Goal: Information Seeking & Learning: Learn about a topic

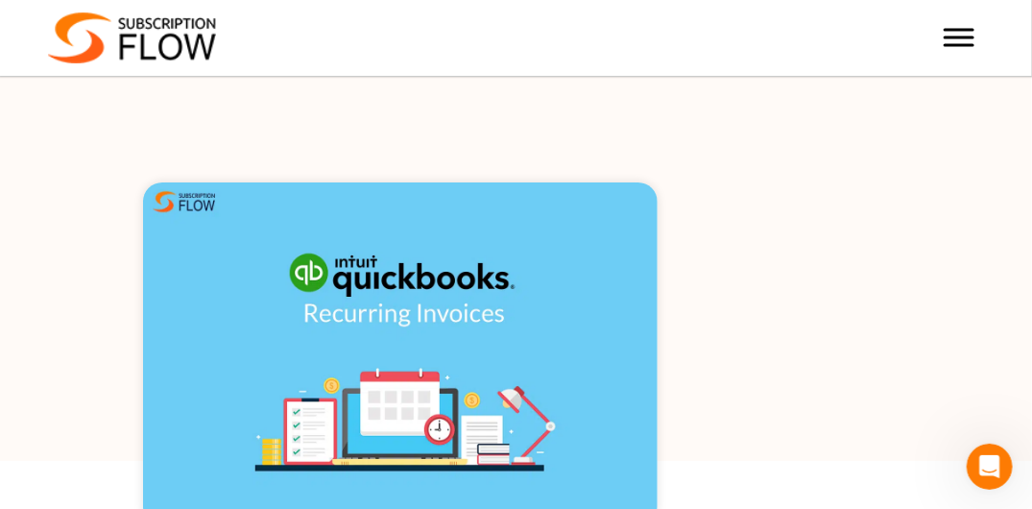
click at [565, 366] on img at bounding box center [400, 354] width 515 height 344
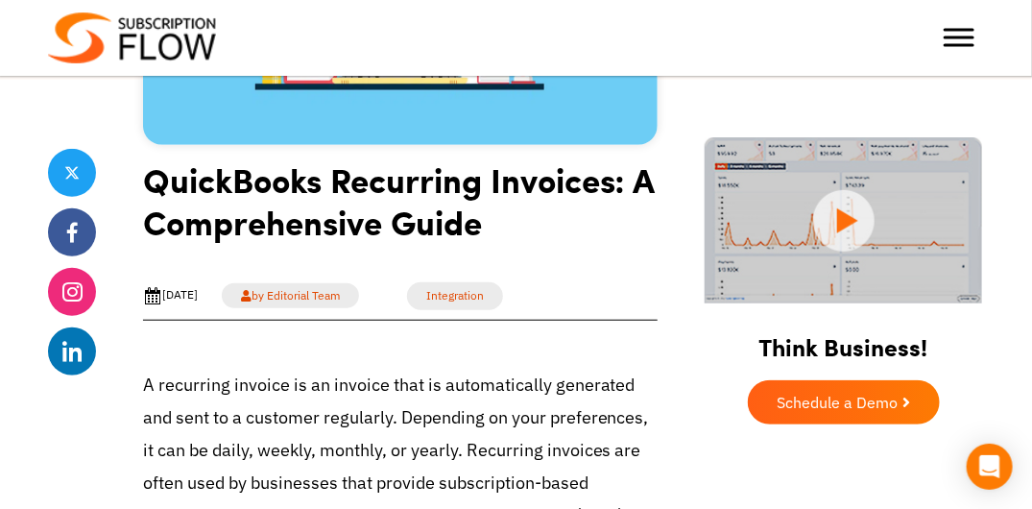
scroll to position [384, 0]
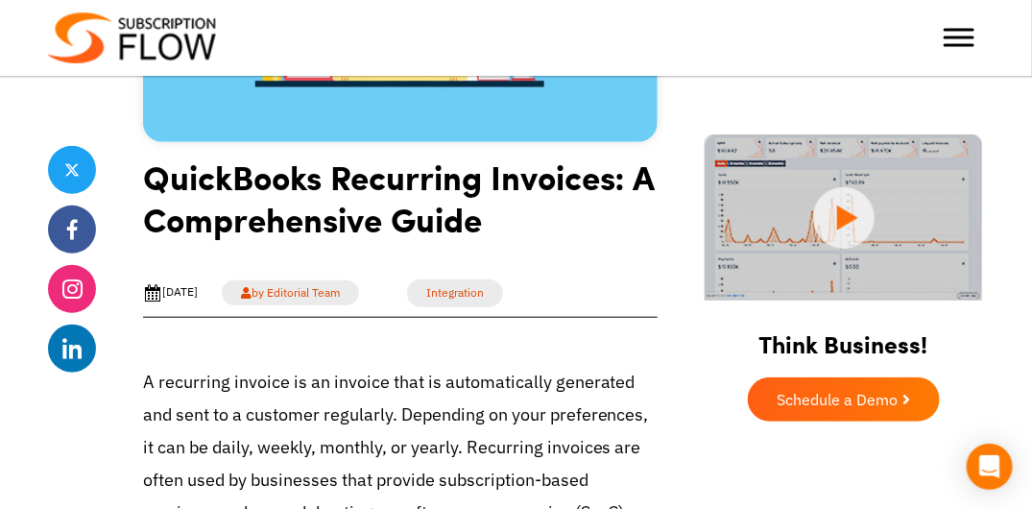
click at [845, 216] on img at bounding box center [843, 217] width 277 height 166
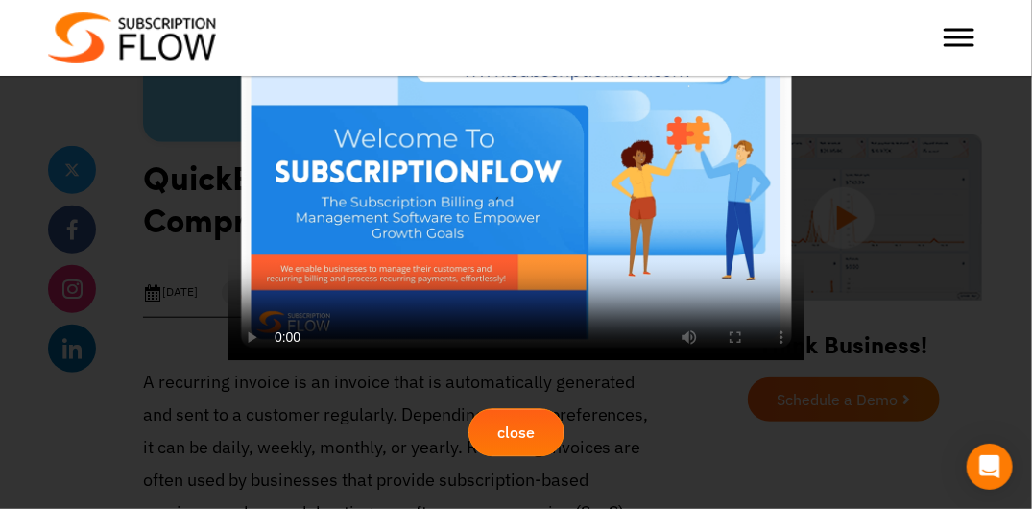
click at [869, 220] on div at bounding box center [516, 254] width 1032 height 509
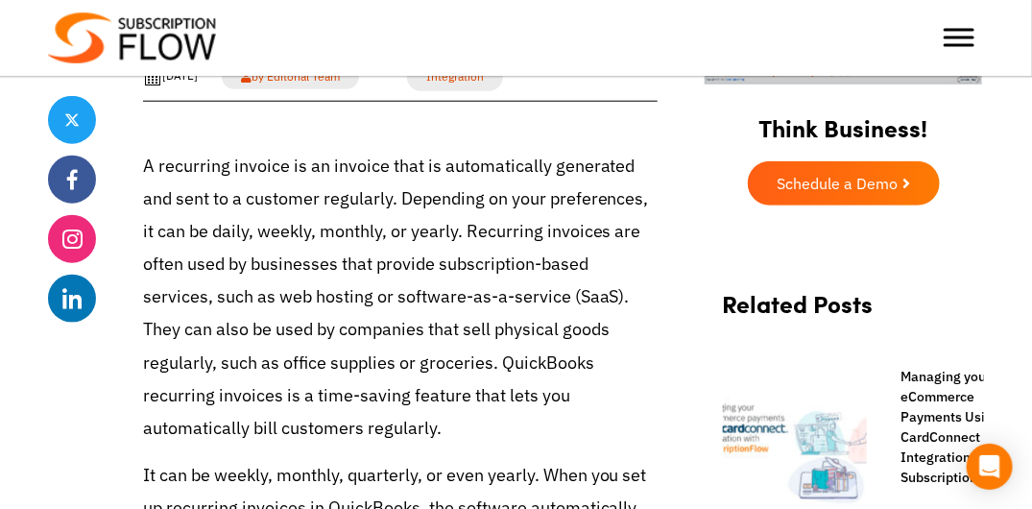
scroll to position [576, 0]
